Goal: Find specific page/section: Find specific page/section

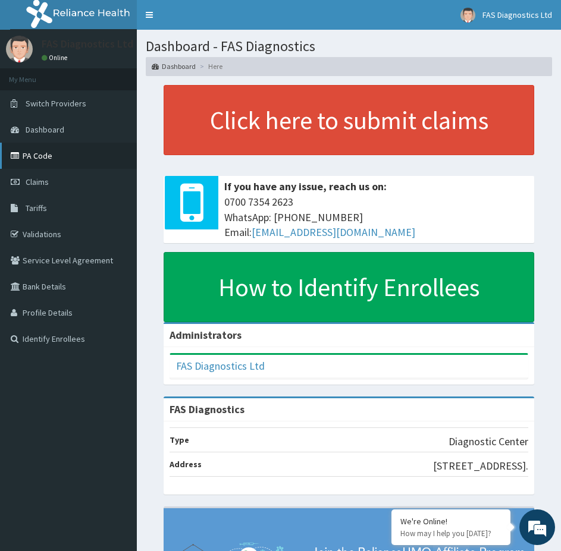
click at [59, 154] on link "PA Code" at bounding box center [68, 156] width 137 height 26
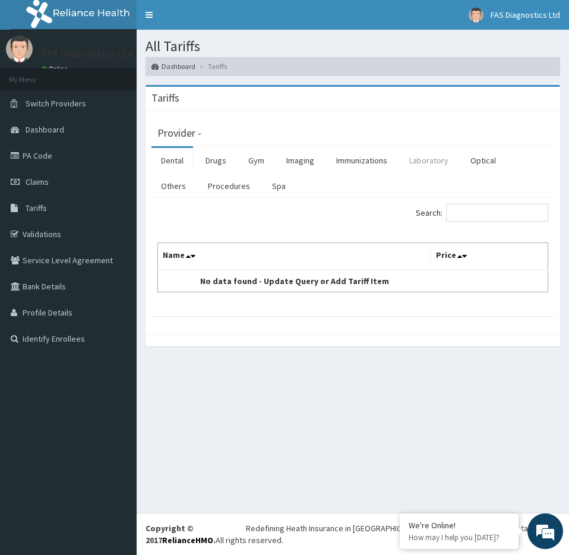
click at [421, 163] on link "Laboratory" at bounding box center [429, 160] width 58 height 25
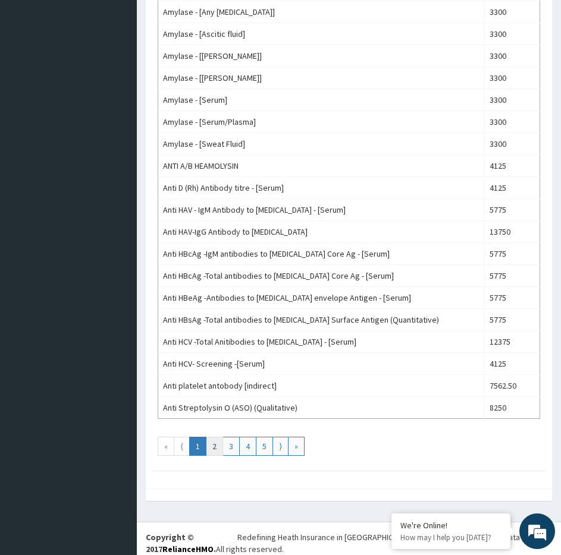
click at [218, 450] on link "2" at bounding box center [214, 446] width 17 height 19
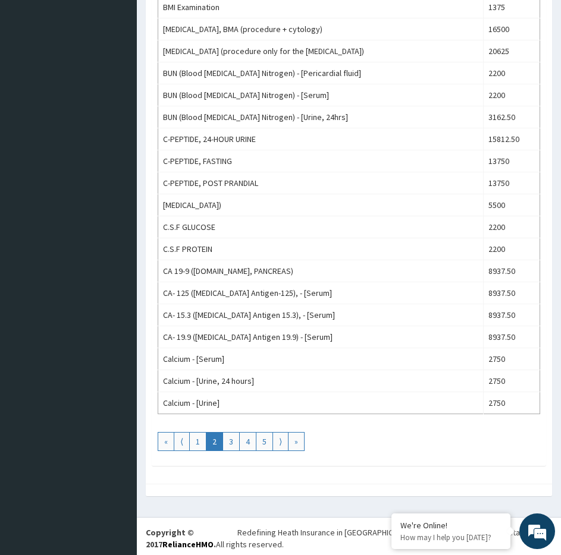
scroll to position [960, 0]
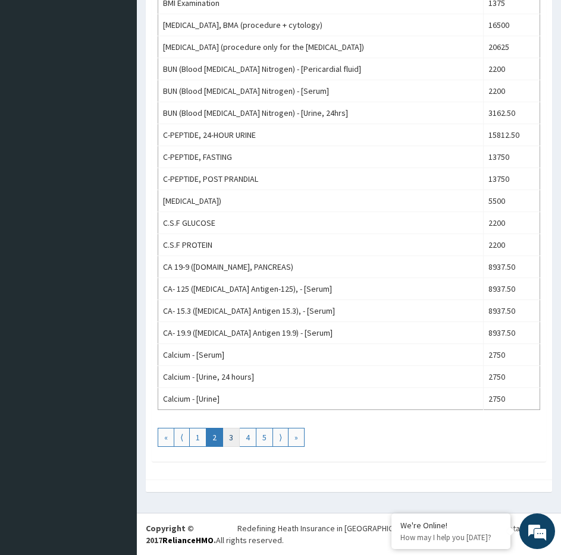
click at [228, 441] on link "3" at bounding box center [230, 437] width 17 height 19
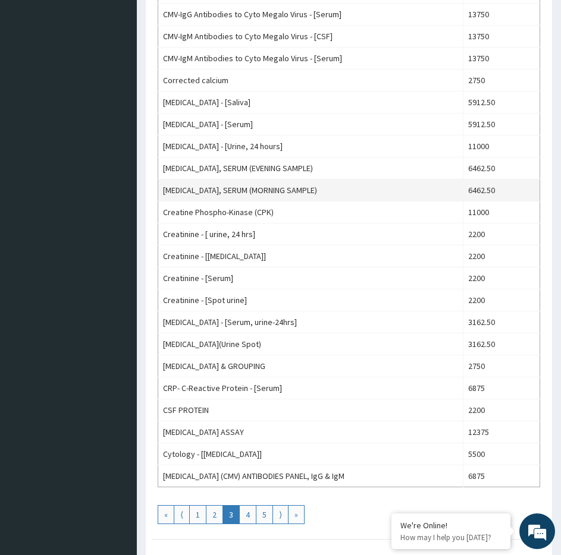
scroll to position [892, 0]
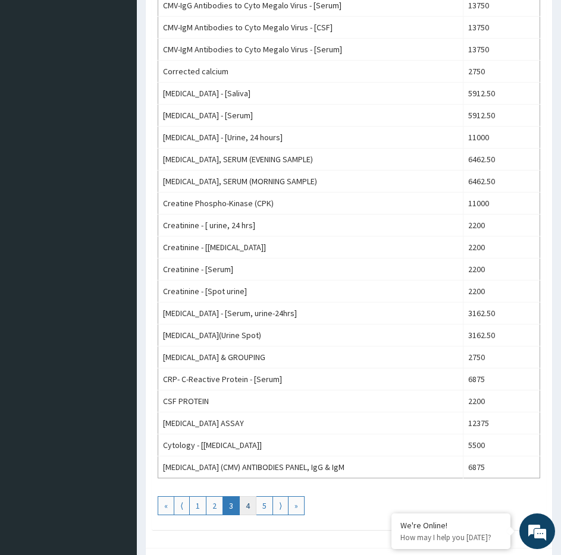
click at [250, 510] on link "4" at bounding box center [247, 505] width 17 height 19
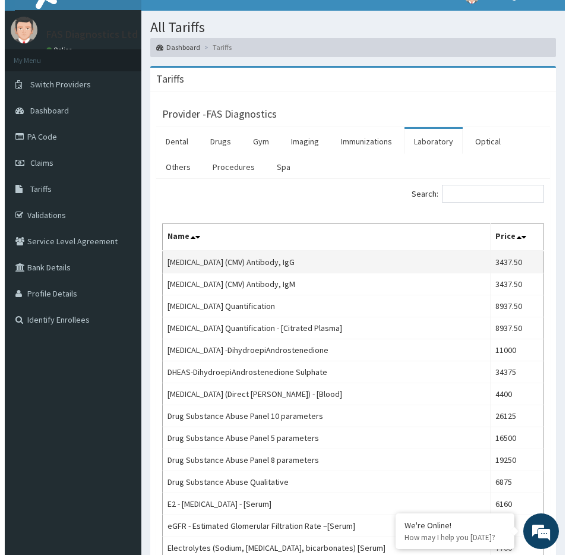
scroll to position [0, 0]
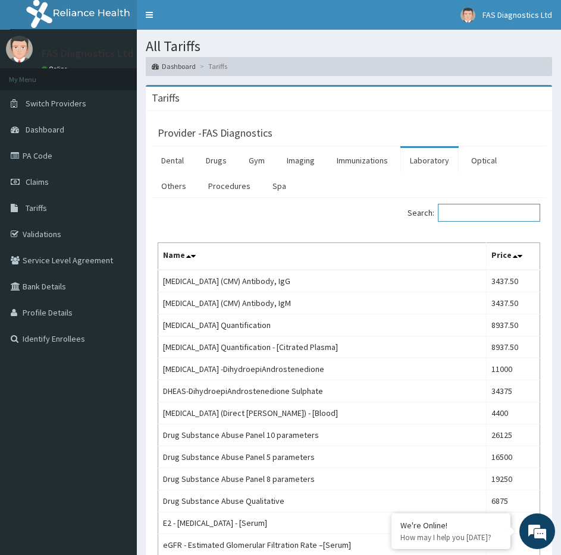
click at [460, 212] on input "Search:" at bounding box center [489, 213] width 102 height 18
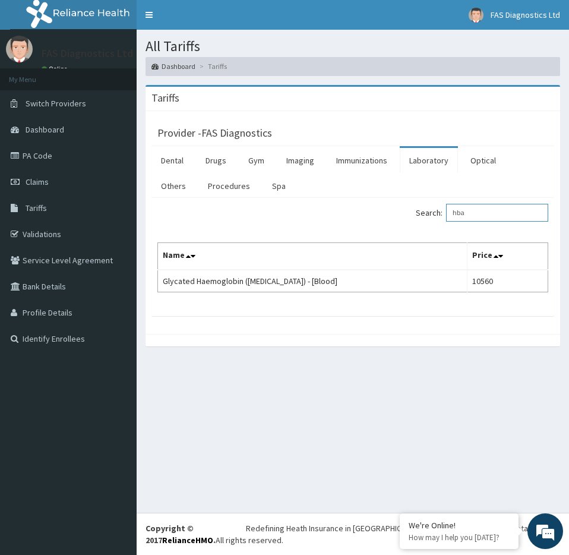
type input "hba"
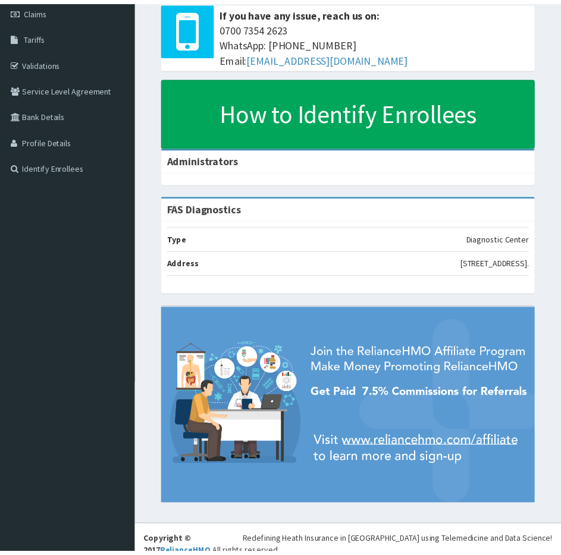
scroll to position [181, 0]
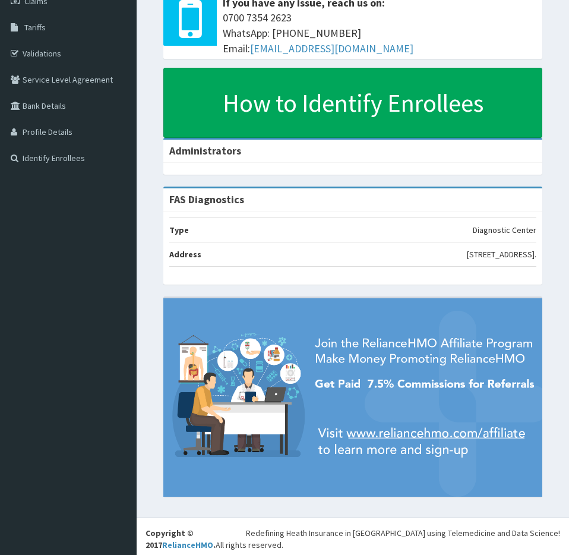
click at [98, 336] on aside "FAS Diagnostics Ltd Online My Menu Switch Providers Dashboard PA Code Claims Ta…" at bounding box center [68, 96] width 137 height 555
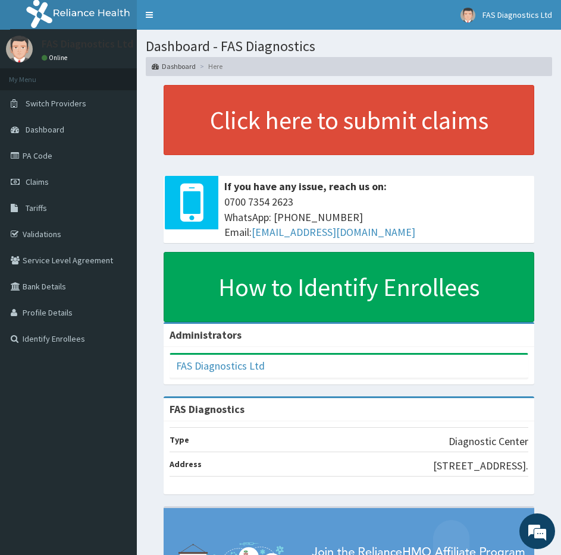
scroll to position [0, 0]
